Goal: Task Accomplishment & Management: Manage account settings

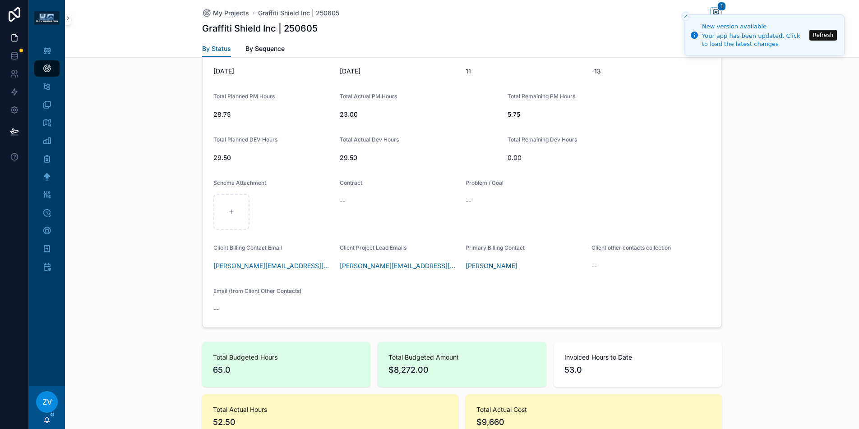
scroll to position [287, 0]
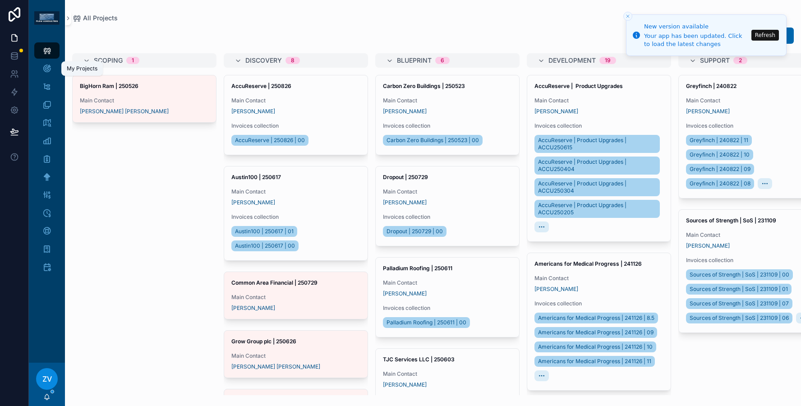
click at [51, 74] on div "My Projects" at bounding box center [47, 68] width 14 height 14
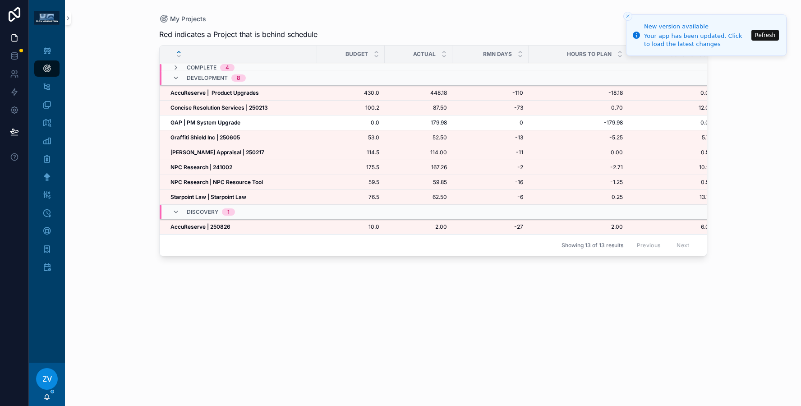
click at [222, 135] on strong "Graffiti Shield Inc | 250605" at bounding box center [205, 137] width 69 height 7
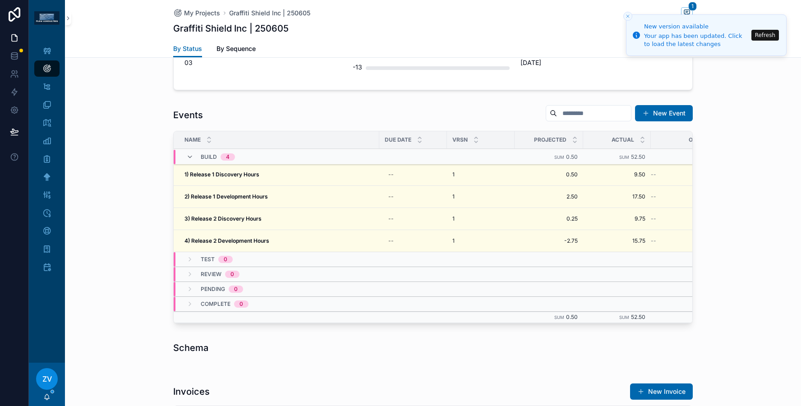
scroll to position [745, 0]
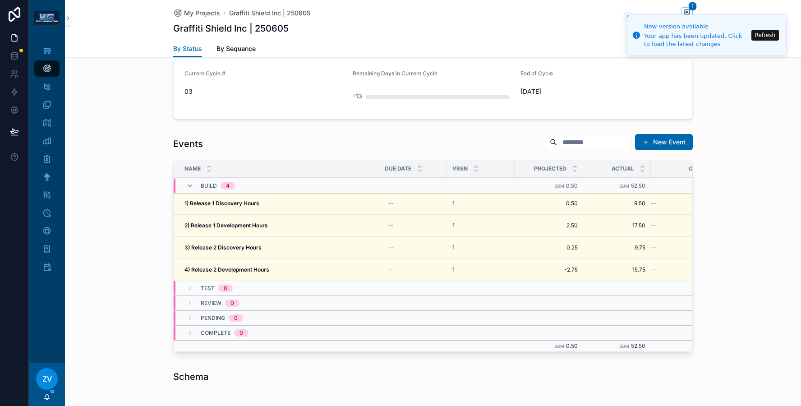
click at [216, 226] on strong "2) Release 1 Development Hours" at bounding box center [225, 225] width 83 height 7
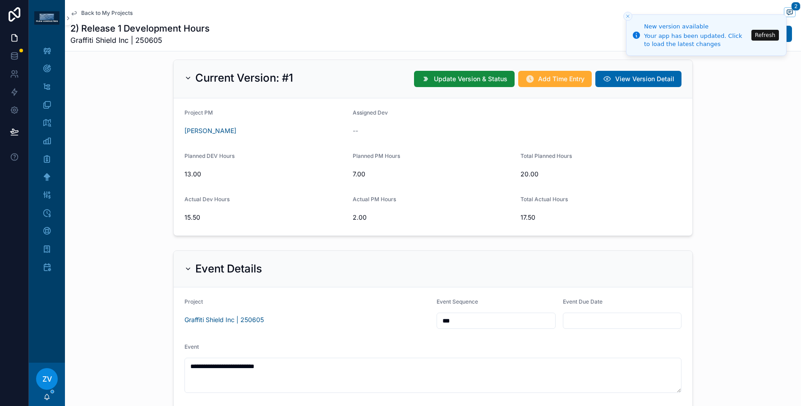
scroll to position [152, 0]
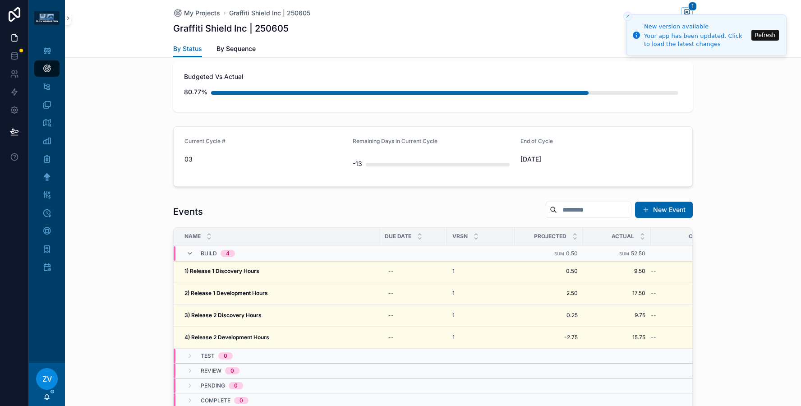
scroll to position [747, 0]
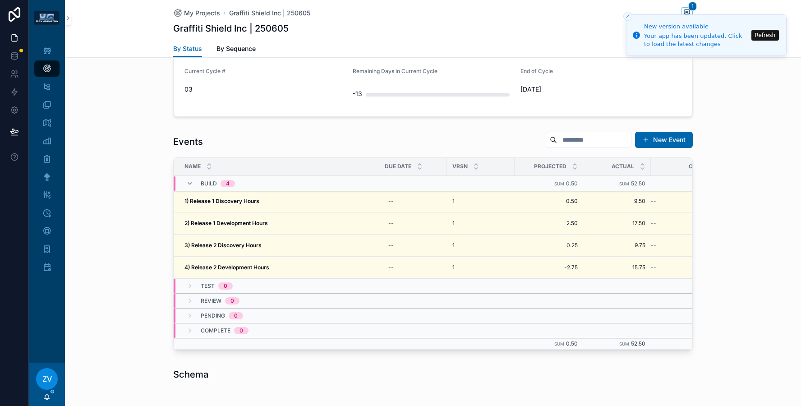
click at [156, 206] on div "Events New Event Name Due Date VRSN Projected Actual Original Build 4 Sum 0.50 …" at bounding box center [433, 243] width 736 height 230
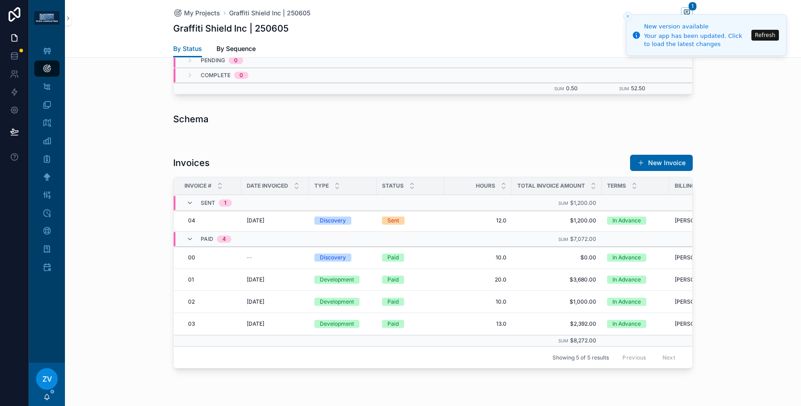
scroll to position [798, 0]
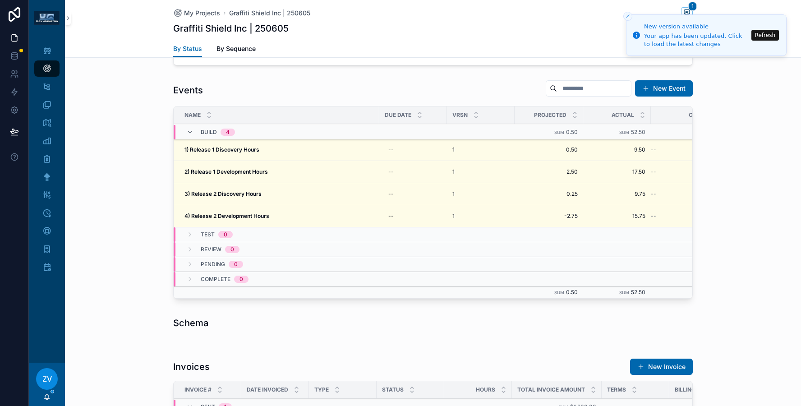
click at [148, 207] on div "Events New Event Name Due Date VRSN Projected Actual Original Build 4 Sum 0.50 …" at bounding box center [433, 191] width 736 height 230
click at [288, 211] on td "4) Release 2 Development Hours 4) Release 2 Development Hours" at bounding box center [277, 216] width 206 height 22
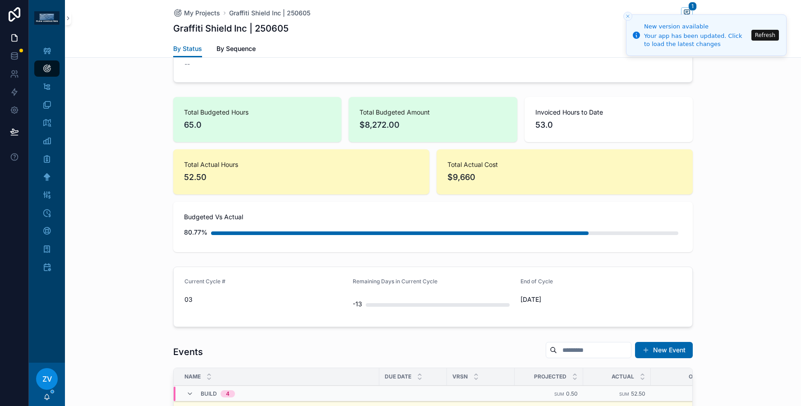
scroll to position [783, 0]
